Goal: Complete application form: Complete application form

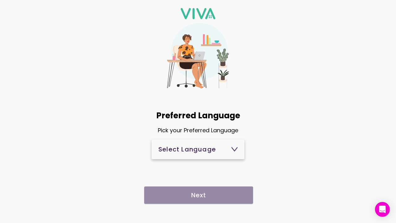
click at [232, 147] on icon at bounding box center [235, 148] width 6 height 3
click at [233, 149] on icon at bounding box center [234, 149] width 6 height 6
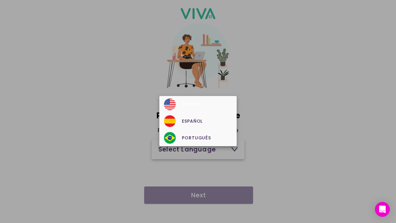
click at [200, 107] on div "English" at bounding box center [198, 104] width 68 height 12
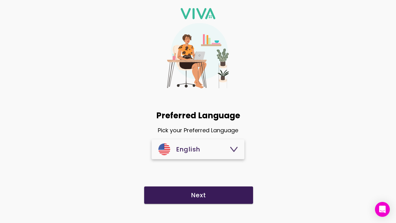
click at [0, 0] on slot "Next" at bounding box center [0, 0] width 0 height 0
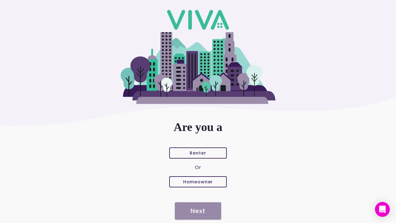
scroll to position [20, 0]
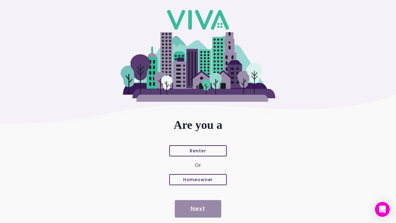
click at [0, 0] on slot "Renter" at bounding box center [0, 0] width 0 height 0
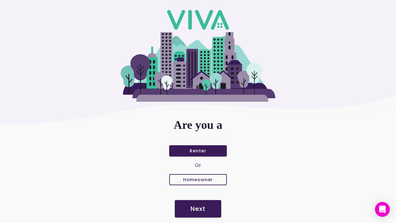
click at [0, 0] on slot "Next" at bounding box center [0, 0] width 0 height 0
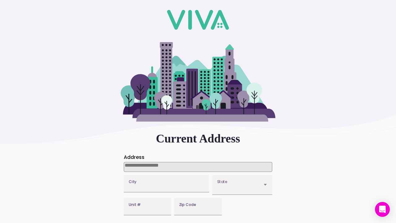
click at [179, 166] on input at bounding box center [198, 167] width 148 height 10
click at [198, 166] on input at bounding box center [198, 167] width 148 height 10
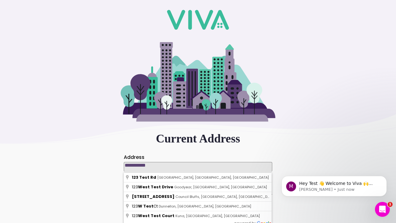
click at [91, 182] on div "**********" at bounding box center [198, 135] width 396 height 206
type input "**********"
click at [198, 127] on div "**********" at bounding box center [198, 135] width 396 height 207
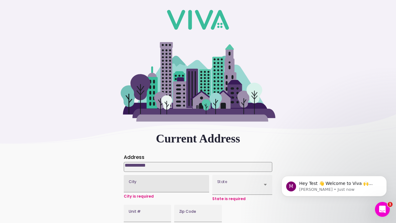
click at [137, 182] on label "City" at bounding box center [166, 183] width 85 height 17
click at [166, 185] on input "City" at bounding box center [166, 185] width 75 height 5
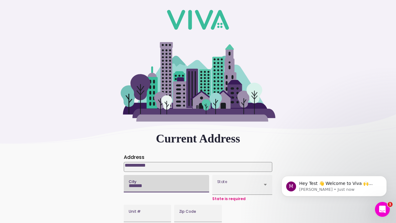
type input "*******"
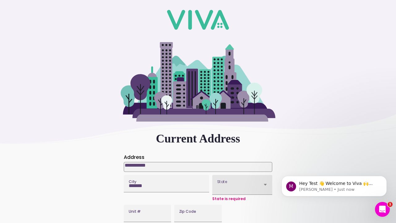
click at [265, 184] on icon at bounding box center [265, 185] width 3 height 2
click at [265, 185] on icon at bounding box center [265, 185] width 3 height 2
click at [265, 185] on button "State" at bounding box center [242, 184] width 60 height 19
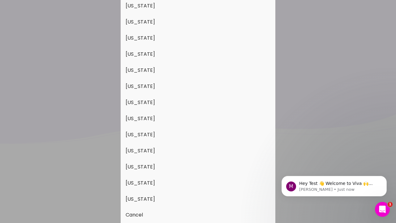
scroll to position [21, 0]
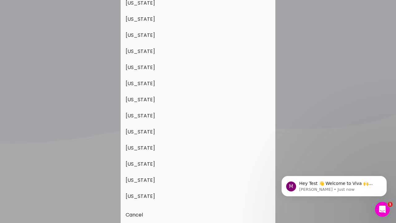
click at [156, 179] on button "[US_STATE]" at bounding box center [198, 180] width 155 height 16
click at [198, 180] on button "[US_STATE]" at bounding box center [198, 180] width 155 height 16
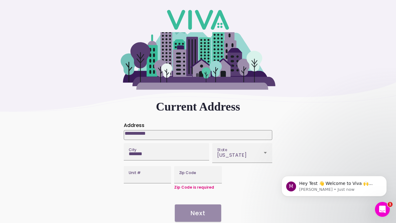
scroll to position [39, 0]
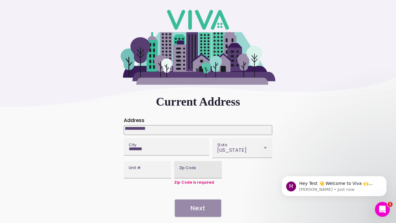
click at [194, 172] on input "Zip Code" at bounding box center [197, 171] width 37 height 5
click at [198, 170] on input "Zip Code" at bounding box center [197, 171] width 37 height 5
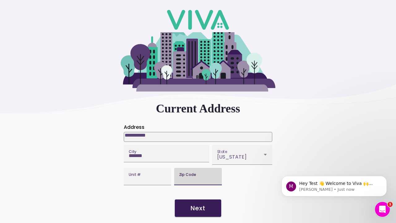
scroll to position [32, 0]
type input "*****"
click at [0, 0] on slot "Next" at bounding box center [0, 0] width 0 height 0
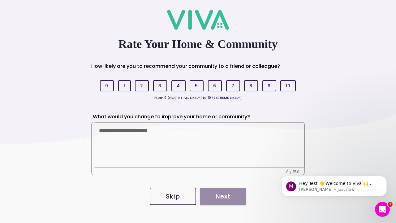
click at [191, 85] on button "5" at bounding box center [196, 85] width 14 height 11
click at [0, 0] on slot "5" at bounding box center [0, 0] width 0 height 0
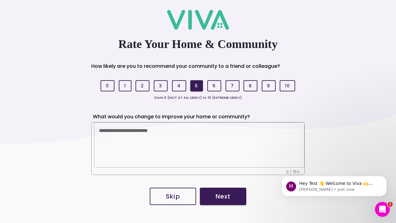
click at [171, 137] on textarea at bounding box center [199, 144] width 200 height 45
click at [199, 144] on textarea at bounding box center [199, 144] width 200 height 45
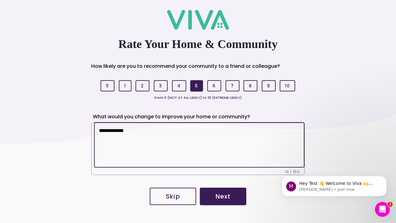
type textarea "**********"
click at [221, 189] on button "Next" at bounding box center [223, 195] width 46 height 17
click at [0, 0] on slot "Next" at bounding box center [0, 0] width 0 height 0
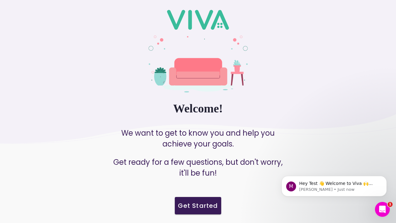
click at [0, 0] on slot "Get Started" at bounding box center [0, 0] width 0 height 0
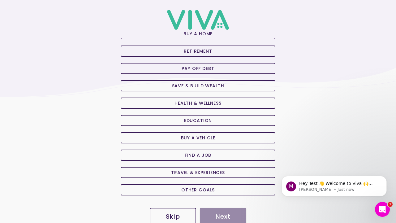
scroll to position [54, 0]
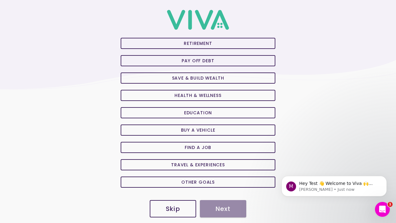
click at [0, 0] on slot "Save & Build Wealth" at bounding box center [0, 0] width 0 height 0
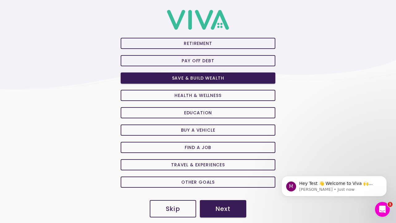
click at [0, 0] on slot "Next" at bounding box center [0, 0] width 0 height 0
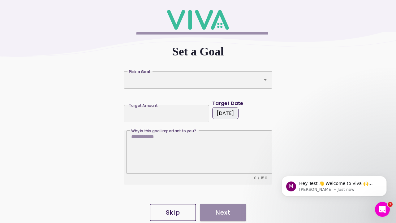
scroll to position [91, 0]
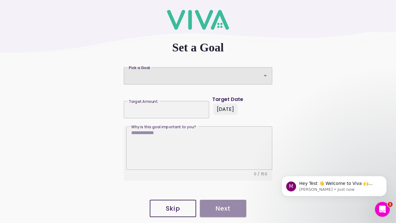
click at [200, 78] on div "Pick a Goal" at bounding box center [198, 75] width 148 height 17
click at [198, 75] on div "Pick a Goal" at bounding box center [198, 75] width 148 height 17
click at [198, 75] on button "Pick a Goal Pick a Goal" at bounding box center [198, 75] width 148 height 17
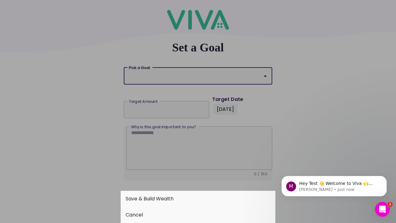
click at [167, 196] on button "Save & Build Wealth" at bounding box center [198, 198] width 155 height 16
click at [198, 198] on button "Save & Build Wealth" at bounding box center [198, 198] width 155 height 16
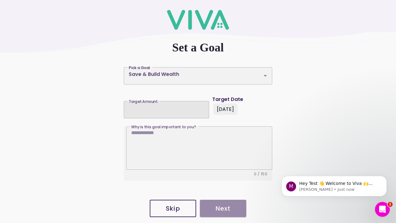
click at [167, 109] on input "Target Amount Target Amount" at bounding box center [166, 107] width 75 height 5
click at [166, 107] on input "Target Amount Target Amount" at bounding box center [166, 107] width 75 height 5
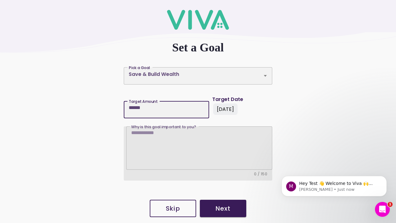
click at [202, 142] on textarea "Why is this goal important to you? Why is this goal important to you?" at bounding box center [199, 150] width 136 height 40
type input "******"
click at [199, 149] on textarea "Why is this goal important to you? Why is this goal important to you?" at bounding box center [199, 150] width 136 height 40
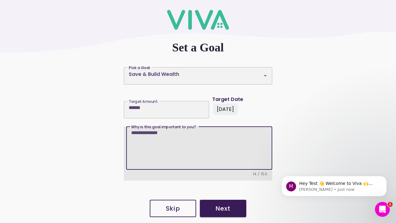
type textarea "**********"
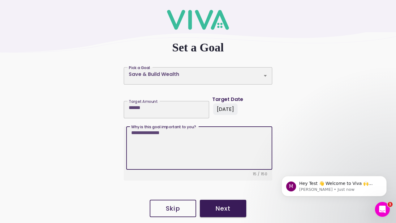
click at [0, 0] on slot "Next" at bounding box center [0, 0] width 0 height 0
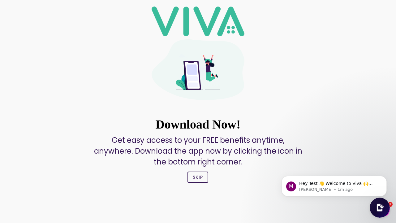
click at [0, 0] on slot "Skip" at bounding box center [0, 0] width 0 height 0
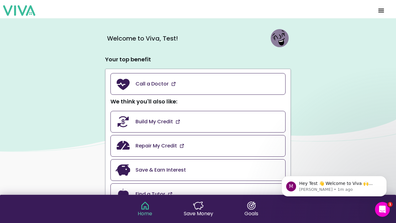
click at [181, 8] on x-pw-glass at bounding box center [198, 111] width 396 height 223
